Goal: Transaction & Acquisition: Purchase product/service

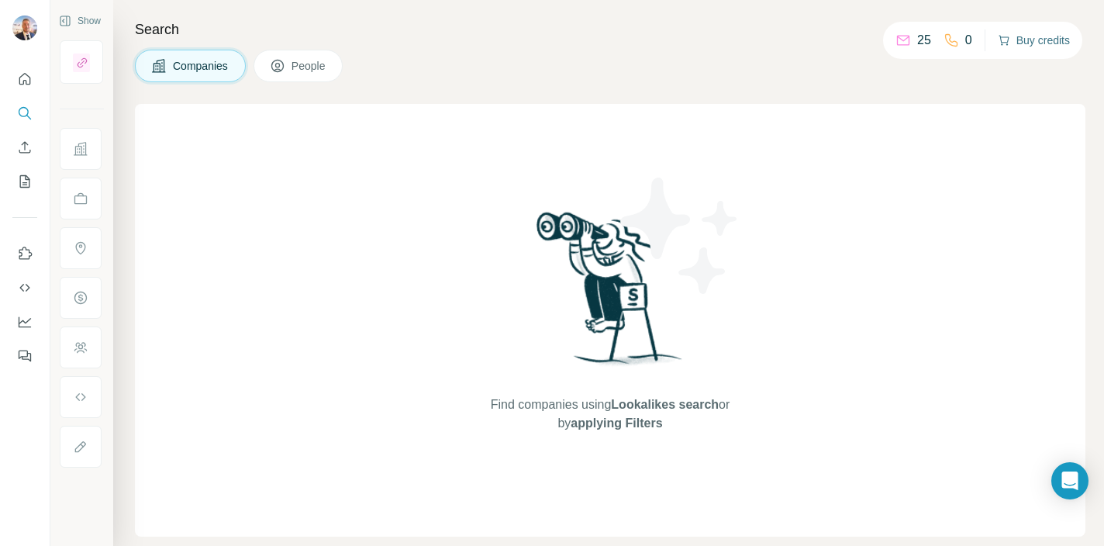
click at [1028, 41] on button "Buy credits" at bounding box center [1034, 40] width 72 height 22
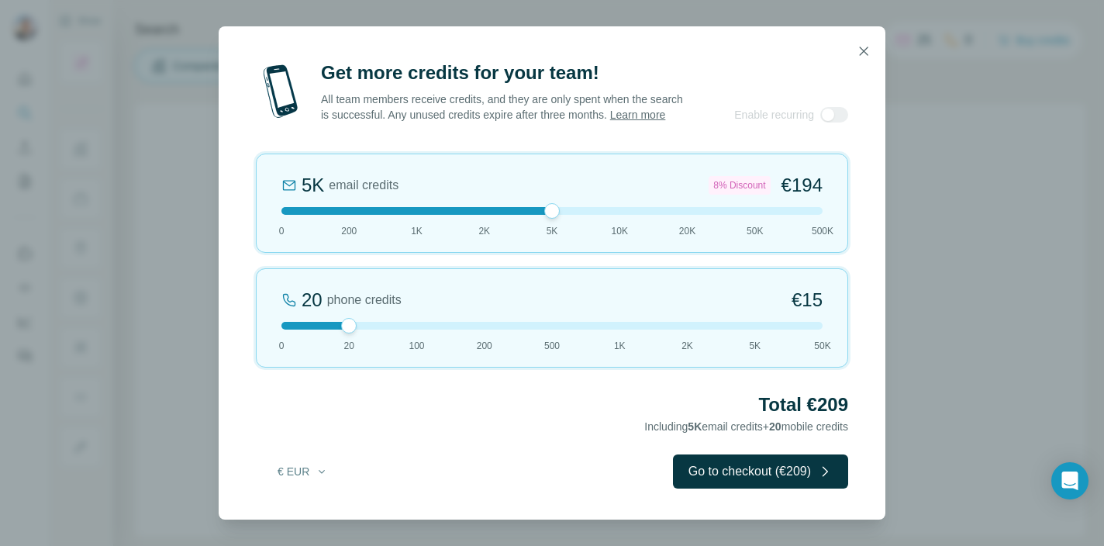
drag, startPoint x: 346, startPoint y: 215, endPoint x: 541, endPoint y: 231, distance: 195.2
click at [541, 231] on div "5K email credits 8% Discount €194 0 200 1K 2K 5K 10K 20K 50K 500K" at bounding box center [552, 202] width 592 height 99
drag, startPoint x: 349, startPoint y: 336, endPoint x: 545, endPoint y: 346, distance: 196.3
click at [545, 346] on div "500 phone credits 7% Discount €333 0 20 100 200 500 1K 2K 5K 50K" at bounding box center [552, 317] width 592 height 99
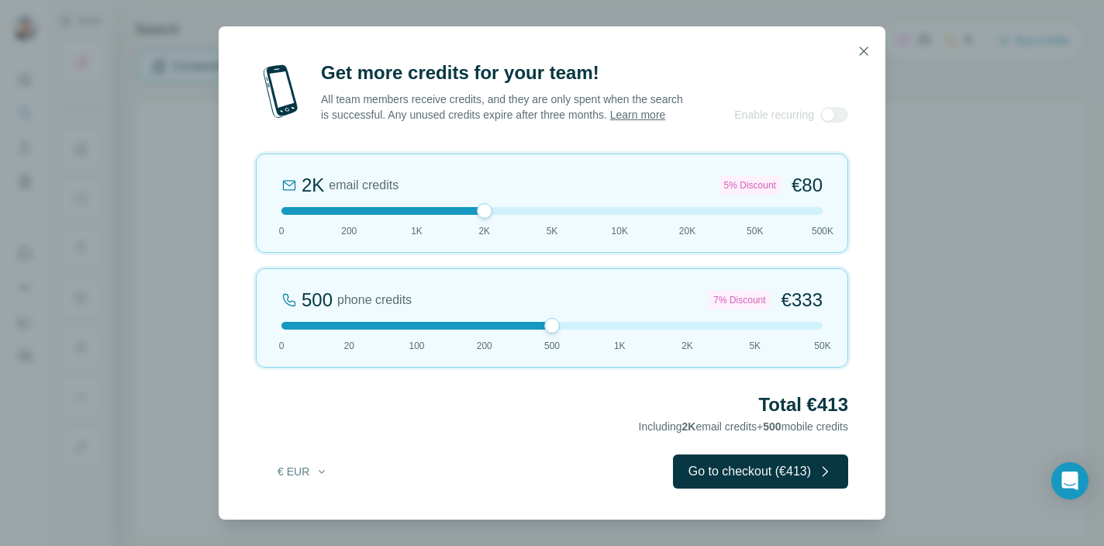
drag, startPoint x: 551, startPoint y: 219, endPoint x: 515, endPoint y: 220, distance: 35.7
click at [515, 215] on div at bounding box center [551, 211] width 541 height 8
drag, startPoint x: 553, startPoint y: 336, endPoint x: 491, endPoint y: 337, distance: 62.0
click at [491, 337] on div "200 phone credits 5% Discount €137 0 20 100 200 500 1K 2K 5K 50K" at bounding box center [552, 317] width 592 height 99
click at [319, 473] on icon "button" at bounding box center [322, 471] width 6 height 3
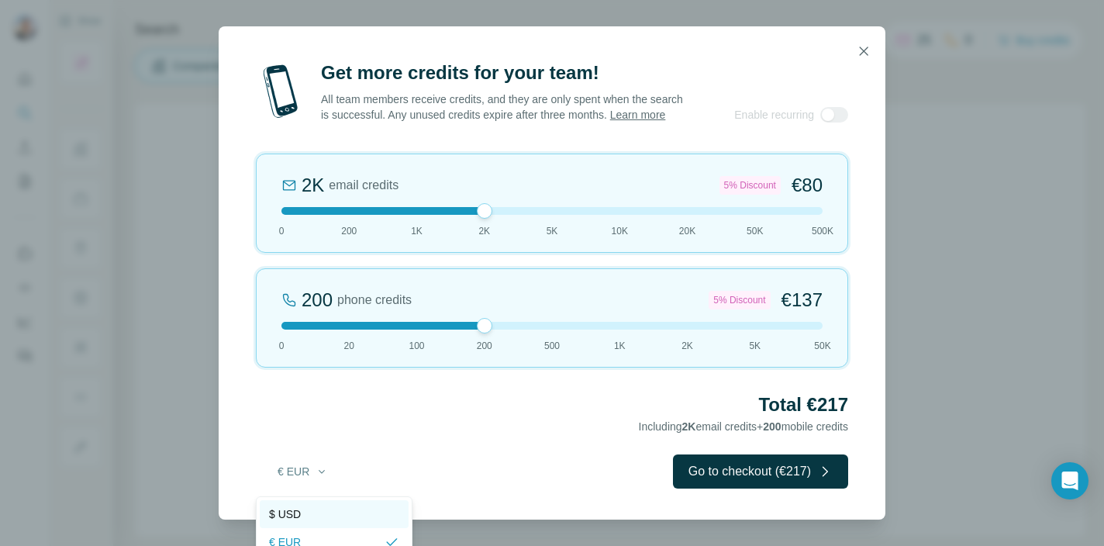
click at [312, 519] on div "$ USD" at bounding box center [334, 514] width 130 height 16
click at [860, 47] on icon "button" at bounding box center [864, 51] width 9 height 9
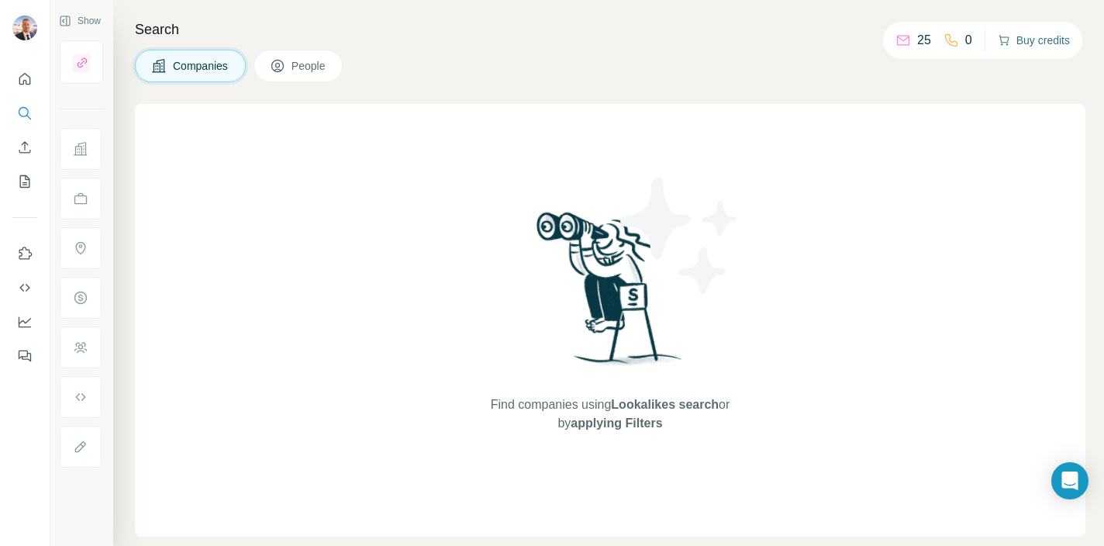
click at [1016, 42] on button "Buy credits" at bounding box center [1034, 40] width 72 height 22
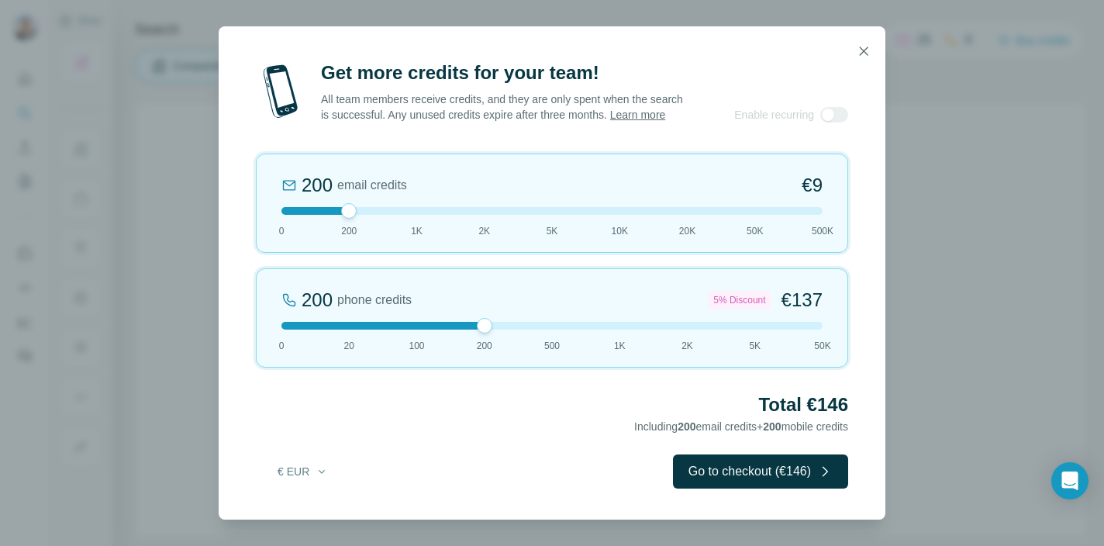
drag, startPoint x: 348, startPoint y: 334, endPoint x: 469, endPoint y: 339, distance: 121.0
click at [469, 339] on div "200 phone credits 5% Discount €137 0 20 100 200 500 1K 2K 5K 50K" at bounding box center [552, 317] width 592 height 99
drag, startPoint x: 348, startPoint y: 218, endPoint x: 401, endPoint y: 218, distance: 52.7
click at [401, 215] on div at bounding box center [551, 211] width 541 height 8
drag, startPoint x: 415, startPoint y: 217, endPoint x: 357, endPoint y: 217, distance: 57.4
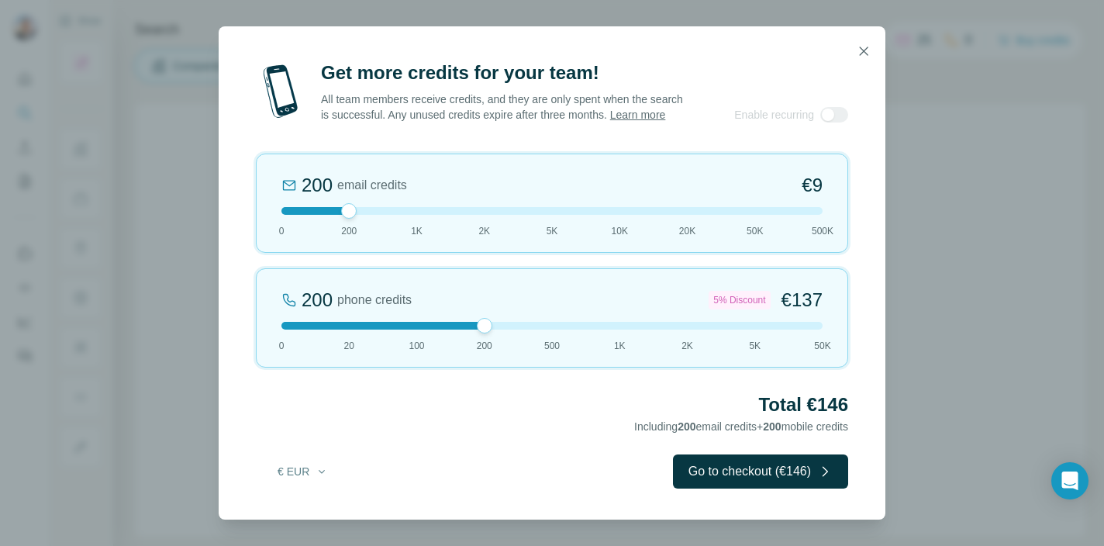
click at [357, 215] on div at bounding box center [551, 211] width 541 height 8
drag, startPoint x: 350, startPoint y: 217, endPoint x: 399, endPoint y: 217, distance: 48.8
click at [399, 215] on div at bounding box center [551, 211] width 541 height 8
drag, startPoint x: 414, startPoint y: 217, endPoint x: 360, endPoint y: 220, distance: 54.3
click at [360, 215] on div at bounding box center [551, 211] width 541 height 8
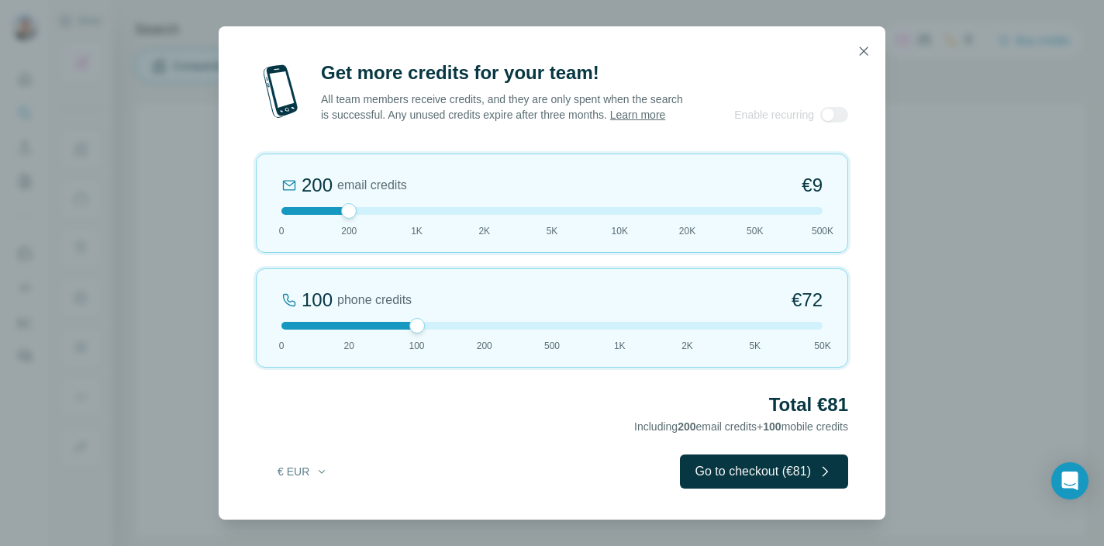
drag, startPoint x: 483, startPoint y: 337, endPoint x: 422, endPoint y: 338, distance: 61.2
click at [422, 333] on div at bounding box center [417, 326] width 16 height 16
drag, startPoint x: 348, startPoint y: 221, endPoint x: 390, endPoint y: 221, distance: 41.9
click at [390, 215] on div at bounding box center [551, 211] width 541 height 8
drag, startPoint x: 414, startPoint y: 220, endPoint x: 464, endPoint y: 221, distance: 50.4
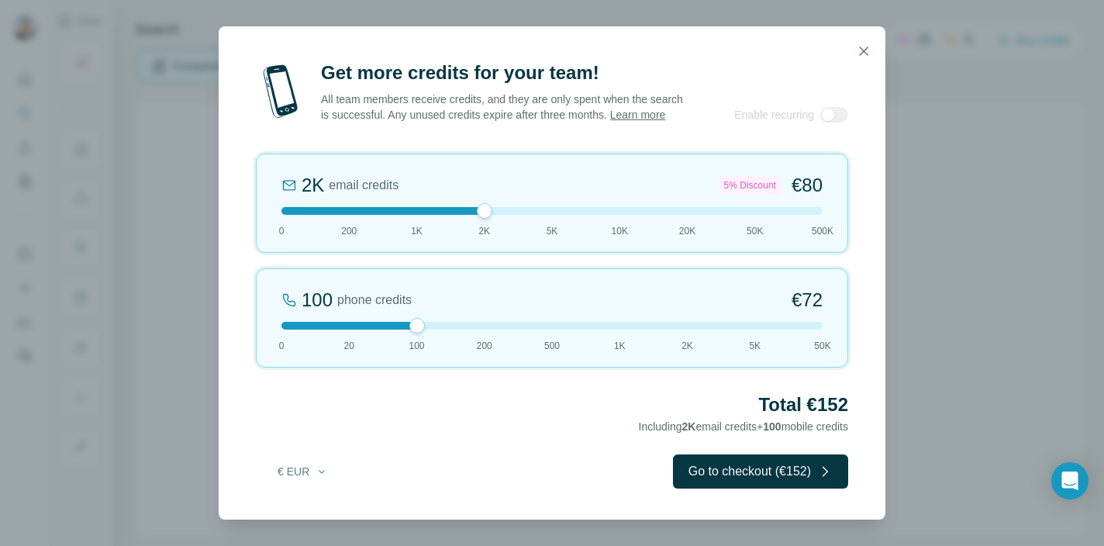
click at [464, 215] on div at bounding box center [551, 211] width 541 height 8
drag, startPoint x: 481, startPoint y: 220, endPoint x: 536, endPoint y: 221, distance: 54.3
click at [536, 215] on div at bounding box center [551, 211] width 541 height 8
drag, startPoint x: 550, startPoint y: 219, endPoint x: 498, endPoint y: 219, distance: 51.9
click at [498, 215] on div at bounding box center [551, 211] width 541 height 8
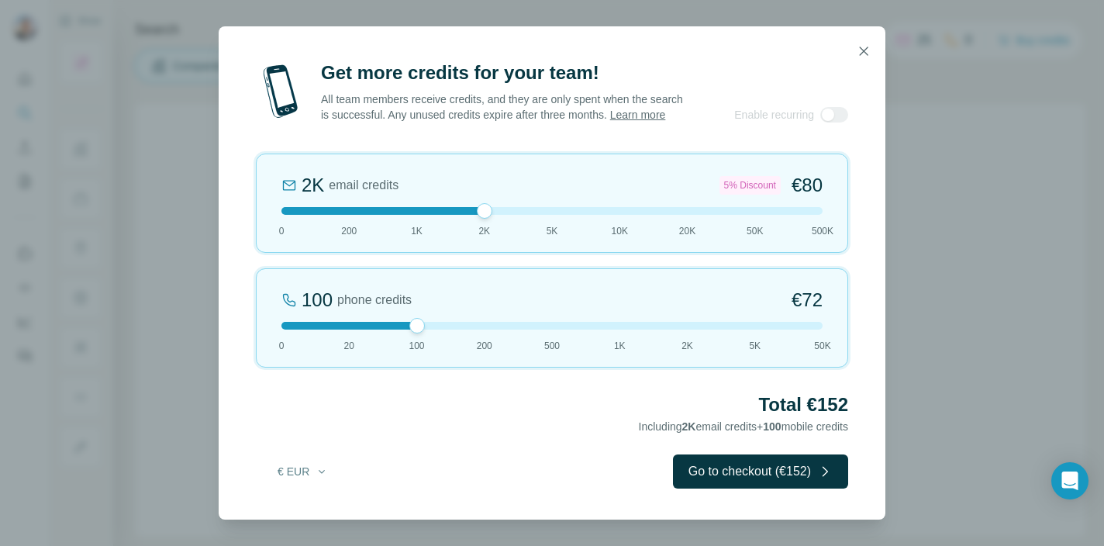
drag, startPoint x: 412, startPoint y: 325, endPoint x: 467, endPoint y: 333, distance: 56.3
click at [467, 333] on div "100 phone credits €[PHONE_NUMBER] 1K 2K 5K 50K" at bounding box center [552, 317] width 592 height 99
click at [316, 477] on icon "button" at bounding box center [321, 471] width 12 height 12
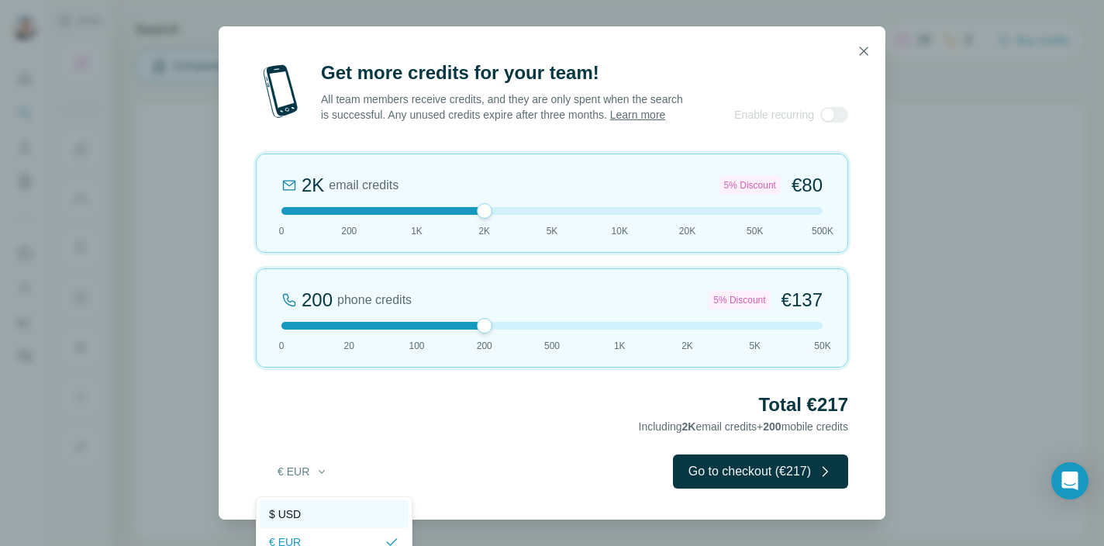
click at [319, 518] on div "$ USD" at bounding box center [334, 514] width 130 height 16
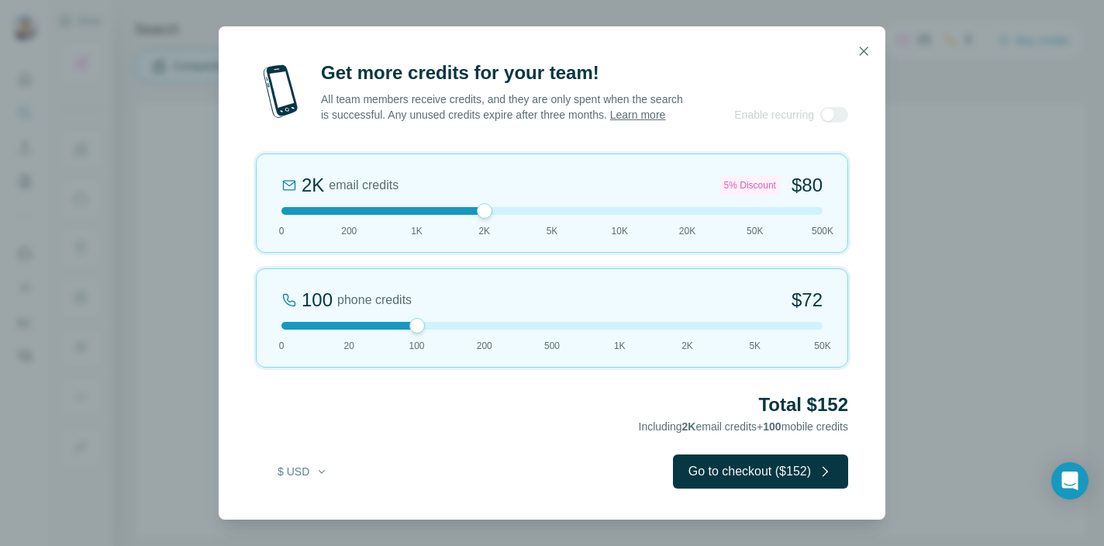
drag, startPoint x: 488, startPoint y: 338, endPoint x: 436, endPoint y: 338, distance: 51.2
click at [436, 338] on div "100 phone credits $[PHONE_NUMBER] 1K 2K 5K 50K" at bounding box center [552, 317] width 592 height 99
